Goal: Navigation & Orientation: Find specific page/section

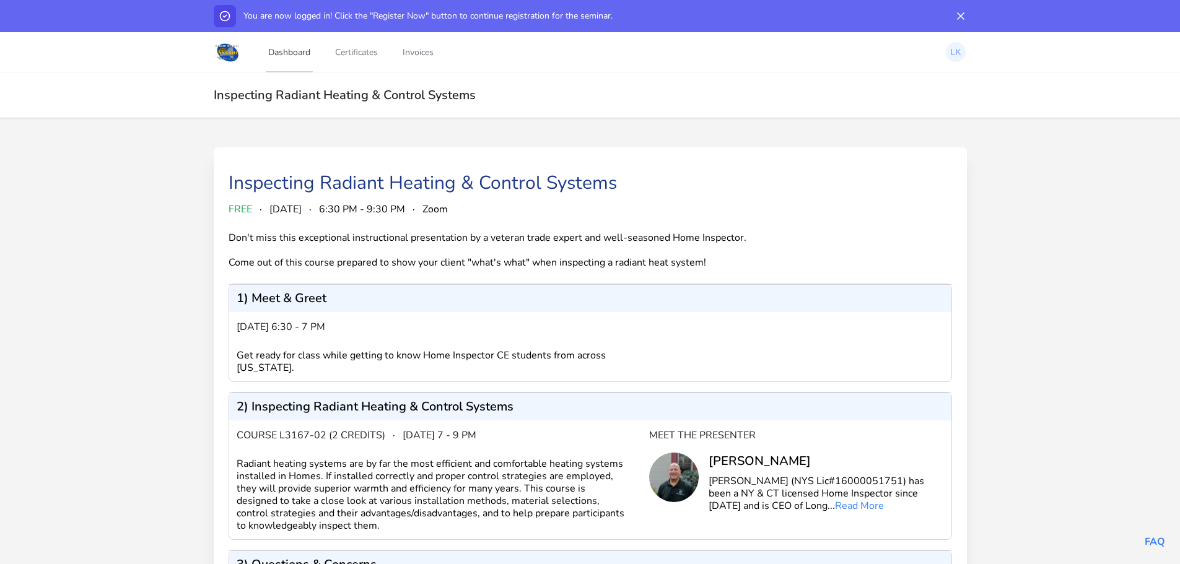
click at [282, 50] on link "Dashboard" at bounding box center [289, 52] width 47 height 41
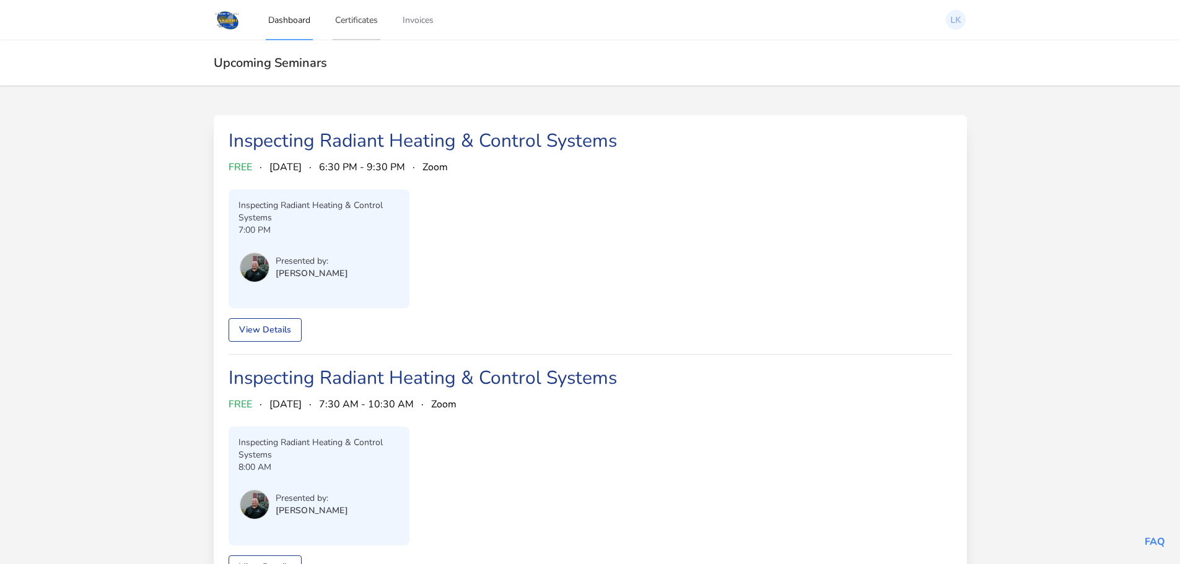
click at [355, 16] on link "Certificates" at bounding box center [357, 19] width 48 height 41
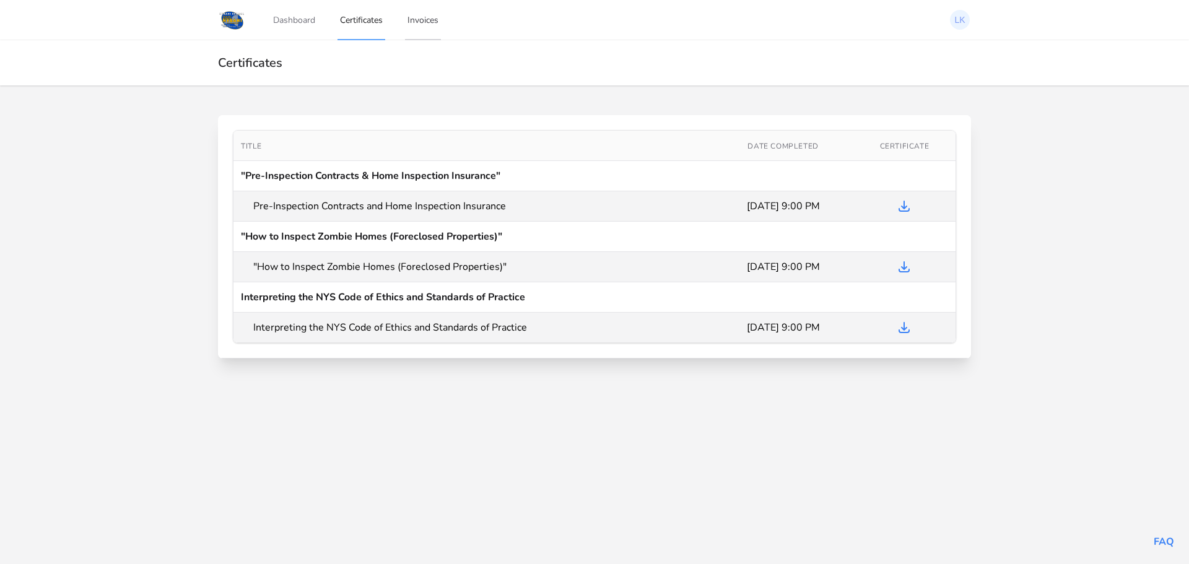
click at [422, 15] on link "Invoices" at bounding box center [423, 19] width 36 height 41
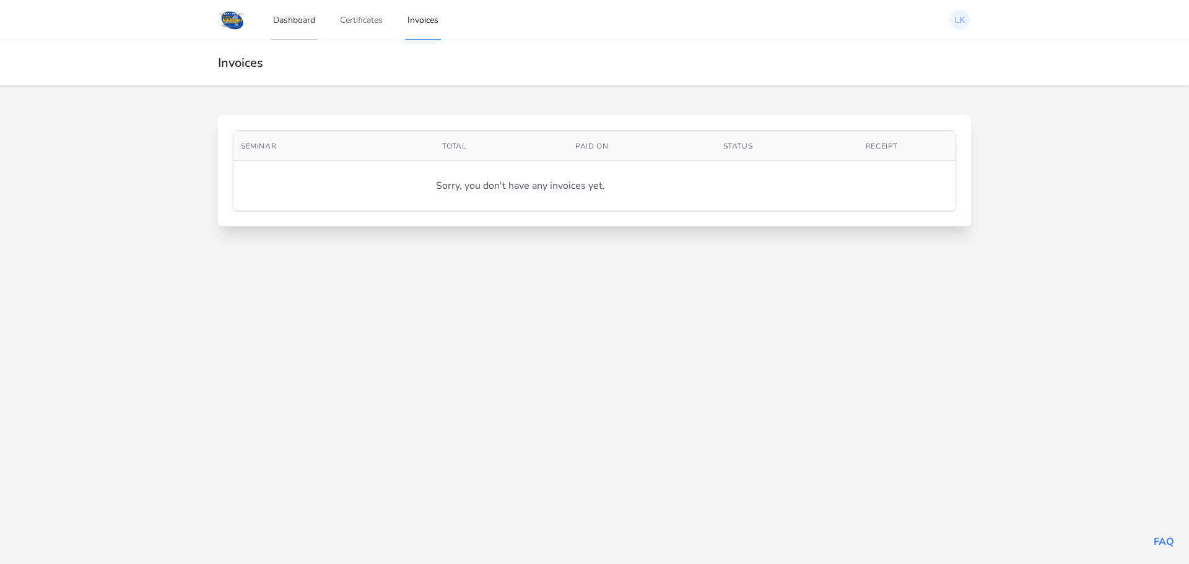
click at [283, 17] on link "Dashboard" at bounding box center [294, 19] width 47 height 41
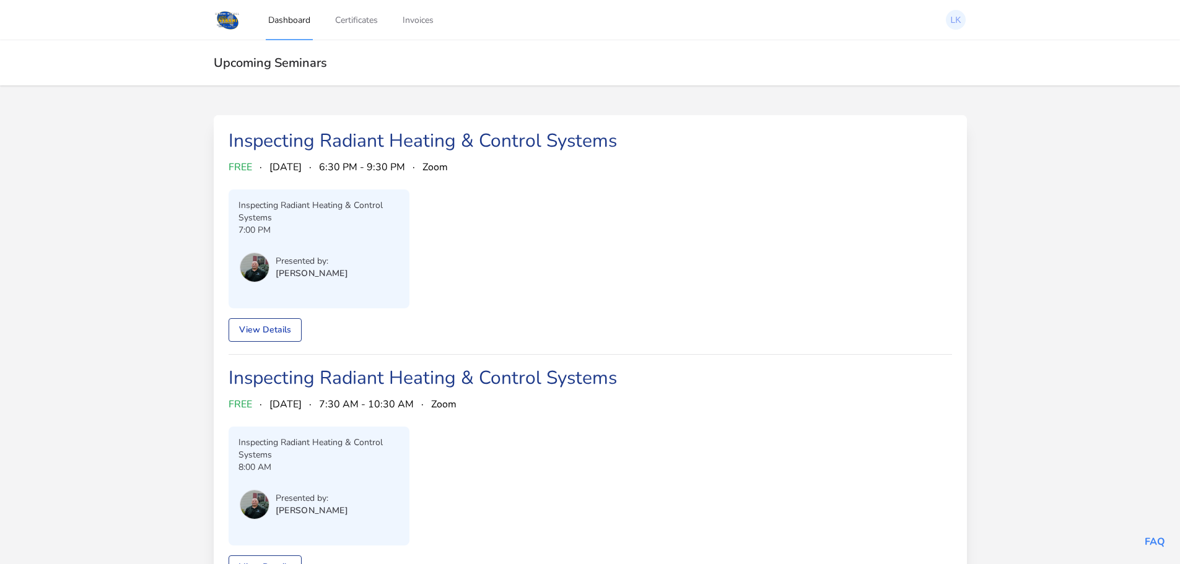
click at [281, 224] on p "7:00 PM" at bounding box center [318, 230] width 161 height 12
click at [278, 195] on div "Inspecting Radiant Heating & Control Systems 7:00 PM Presented by: Chris Long" at bounding box center [319, 248] width 181 height 119
click at [270, 326] on link "View Details" at bounding box center [265, 330] width 73 height 24
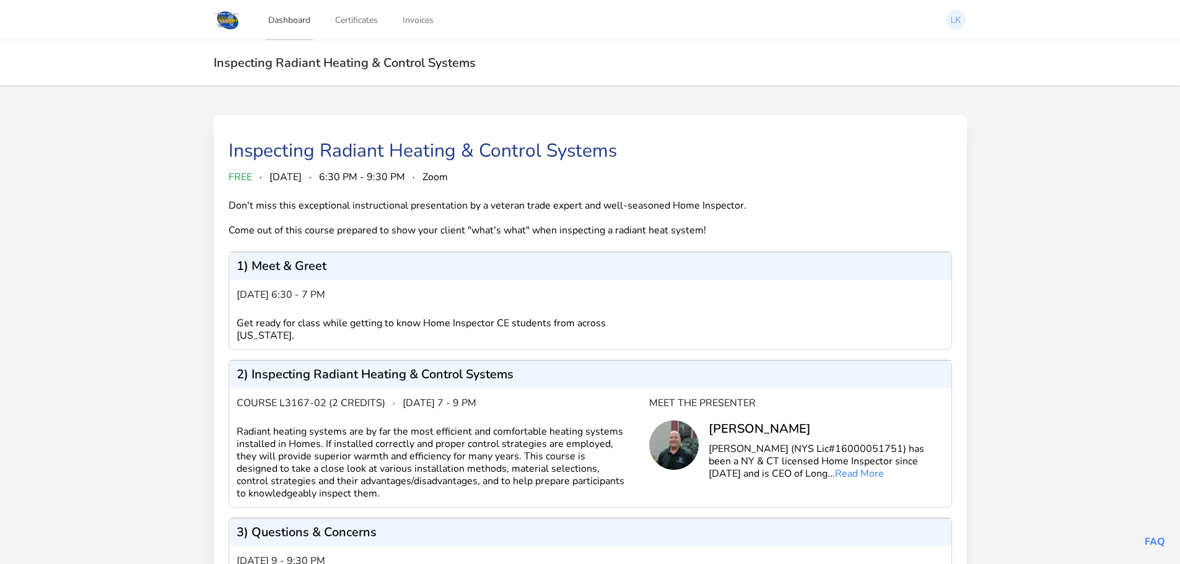
click at [291, 18] on link "Dashboard" at bounding box center [289, 19] width 47 height 41
